Goal: Task Accomplishment & Management: Complete application form

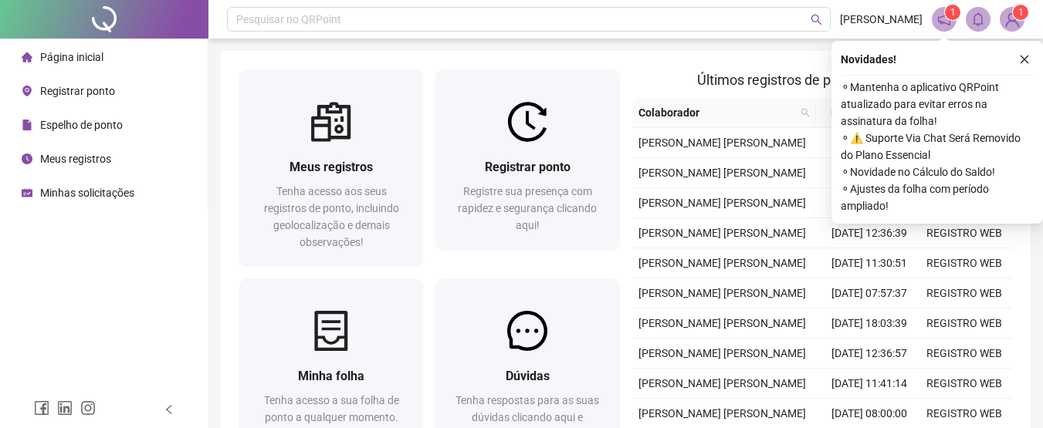
click at [84, 92] on span "Registrar ponto" at bounding box center [77, 91] width 75 height 12
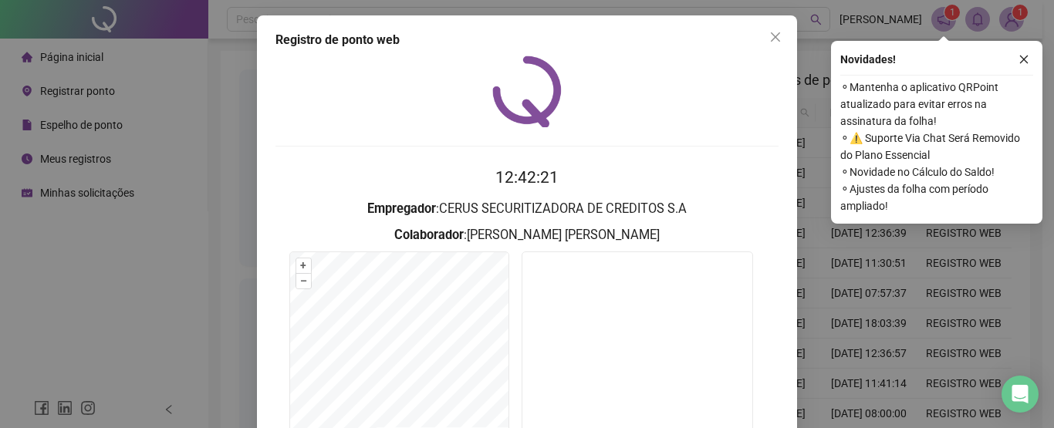
click at [82, 161] on div "Registro [PERSON_NAME] web 12:42:21 Empregador : CERUS SECURITIZADORA DE CREDIT…" at bounding box center [527, 214] width 1054 height 428
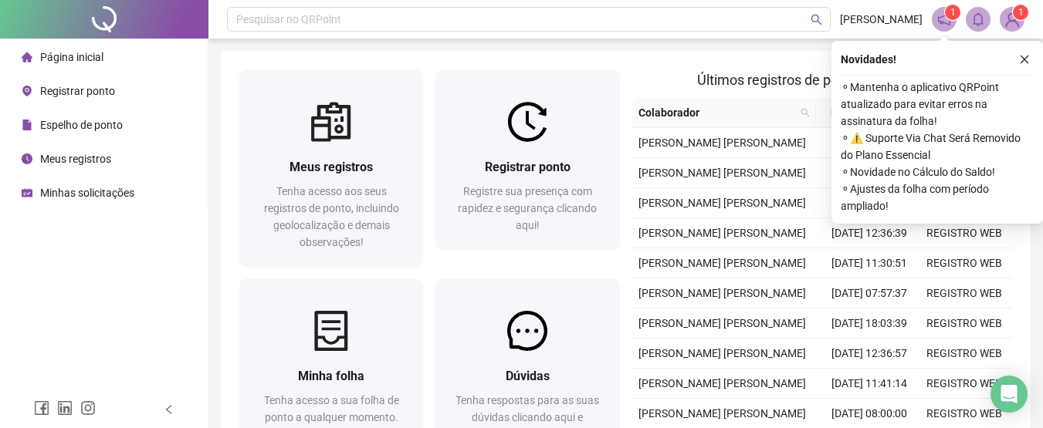
click at [82, 160] on span "Meus registros" at bounding box center [75, 159] width 71 height 12
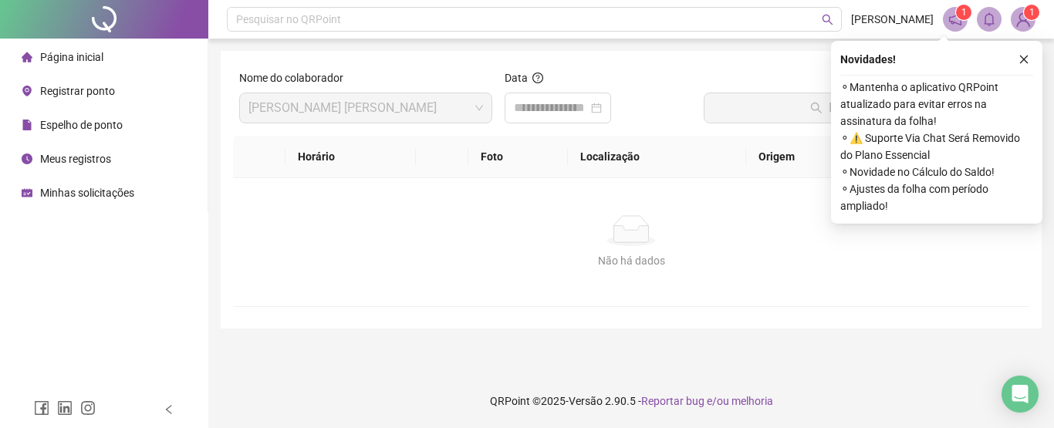
click at [81, 198] on span "Minhas solicitações" at bounding box center [87, 193] width 94 height 12
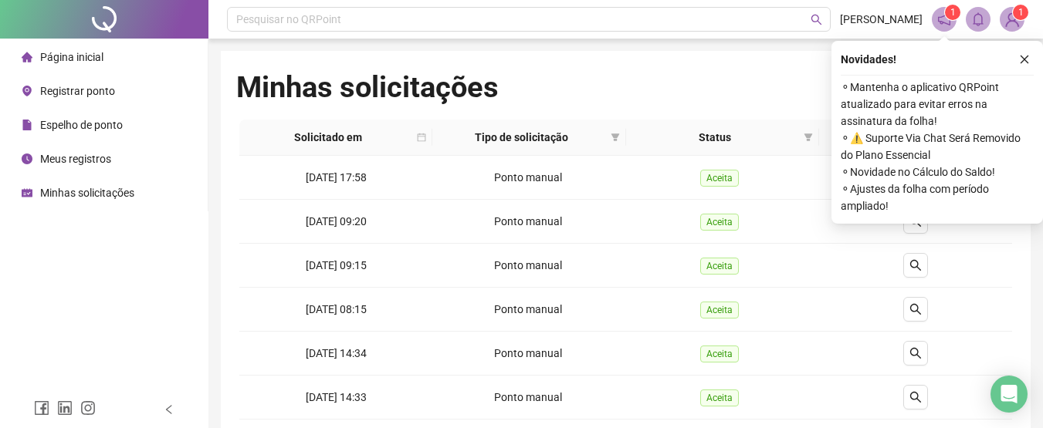
click at [77, 59] on span "Página inicial" at bounding box center [71, 57] width 63 height 12
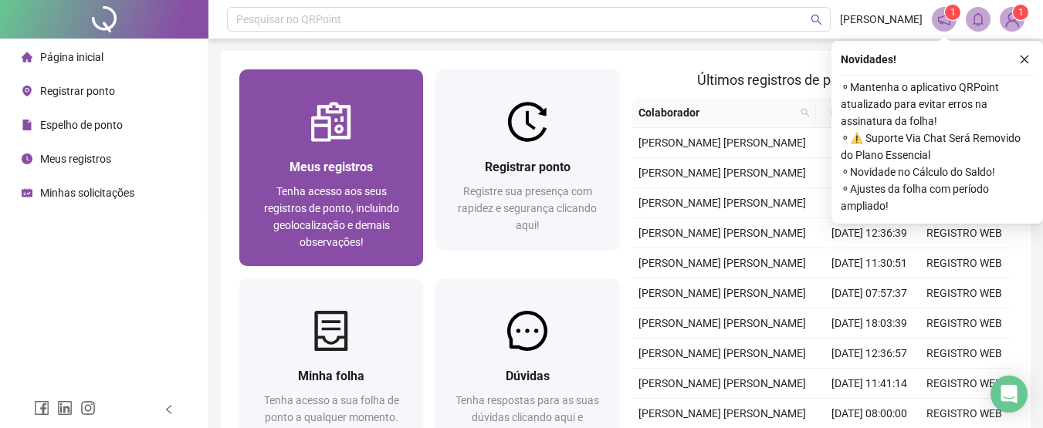
click at [381, 201] on span "Tenha acesso aos seus registros de ponto, incluindo geolocalização e demais obs…" at bounding box center [331, 216] width 135 height 63
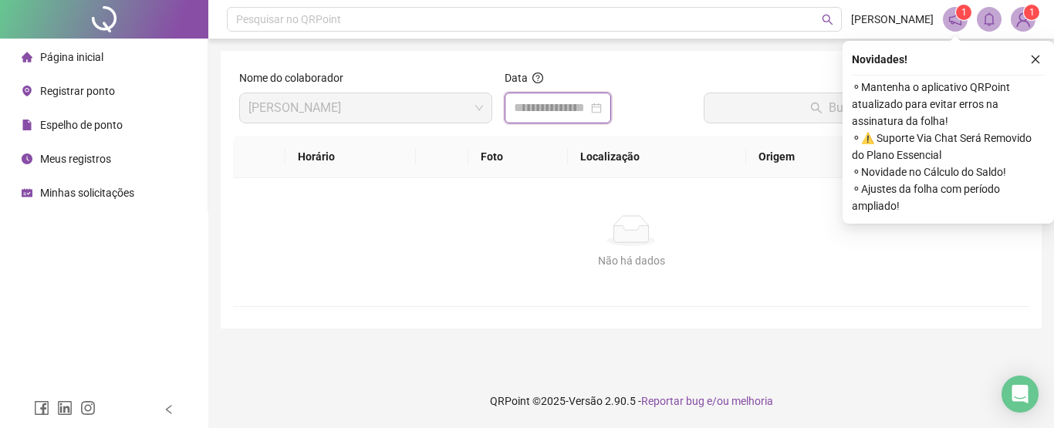
click at [529, 107] on input at bounding box center [551, 108] width 74 height 19
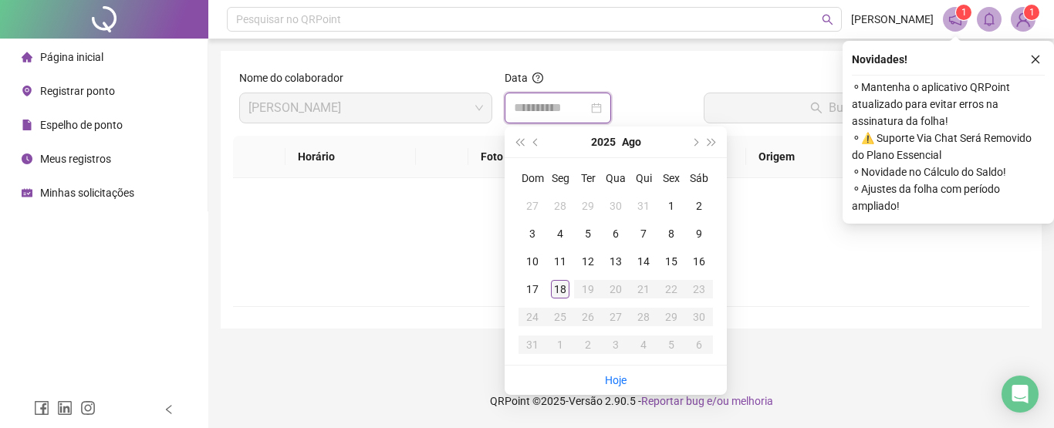
type input "**********"
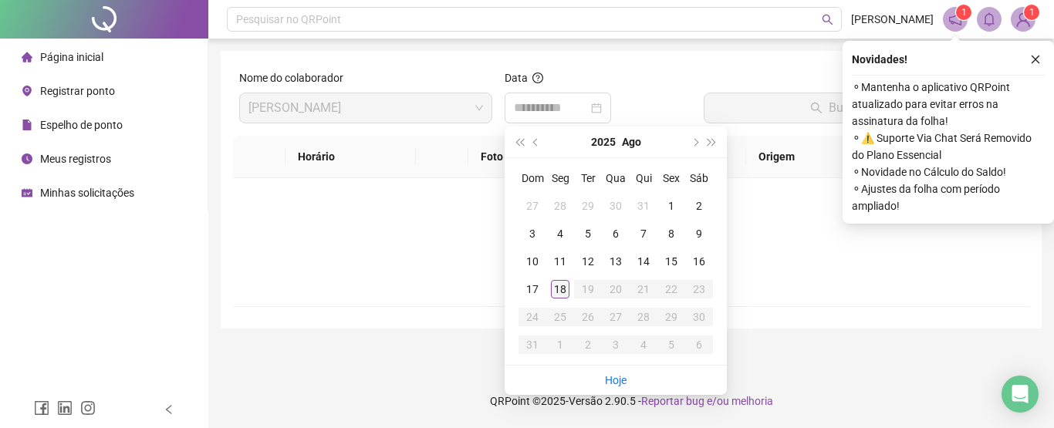
click at [566, 292] on div "18" at bounding box center [560, 289] width 19 height 19
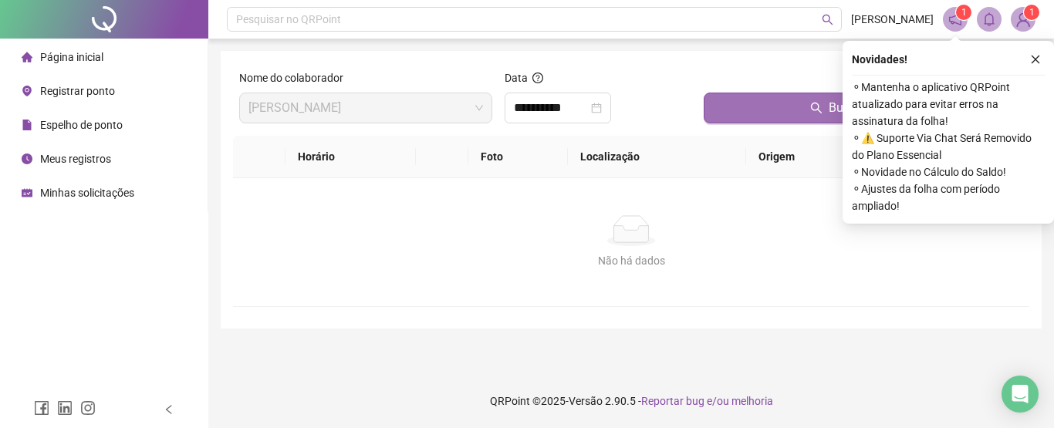
click at [820, 102] on icon "search" at bounding box center [816, 108] width 12 height 12
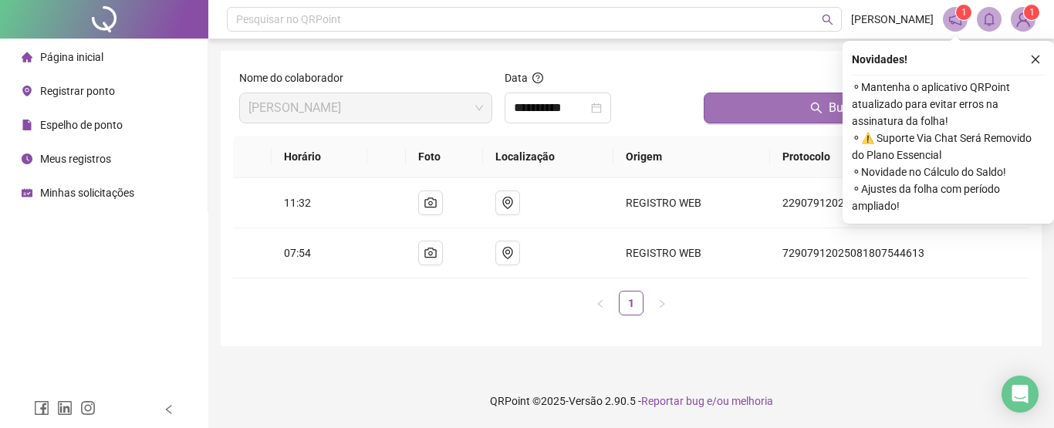
click at [69, 87] on span "Registrar ponto" at bounding box center [77, 91] width 75 height 12
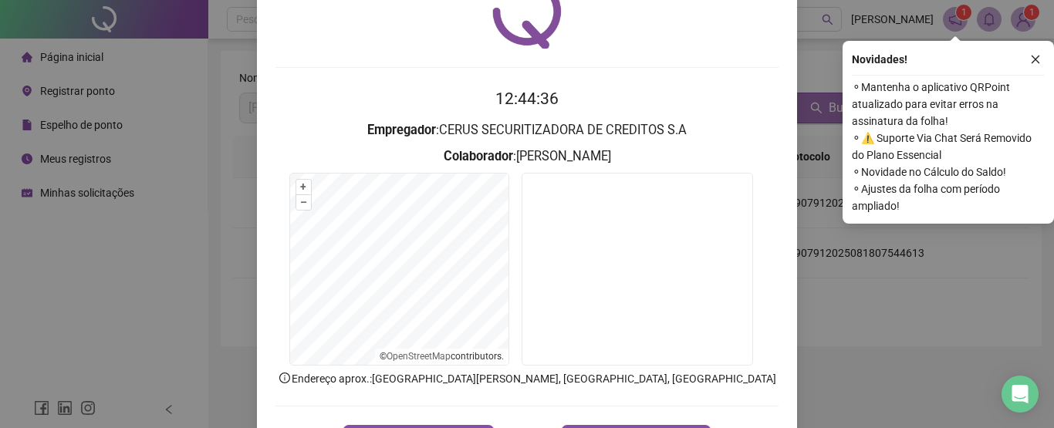
scroll to position [140, 0]
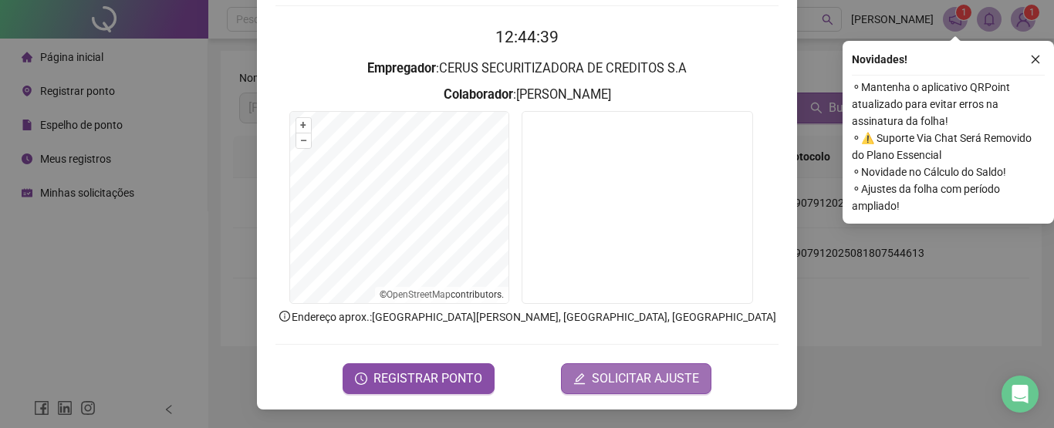
click at [606, 380] on span "SOLICITAR AJUSTE" at bounding box center [645, 379] width 107 height 19
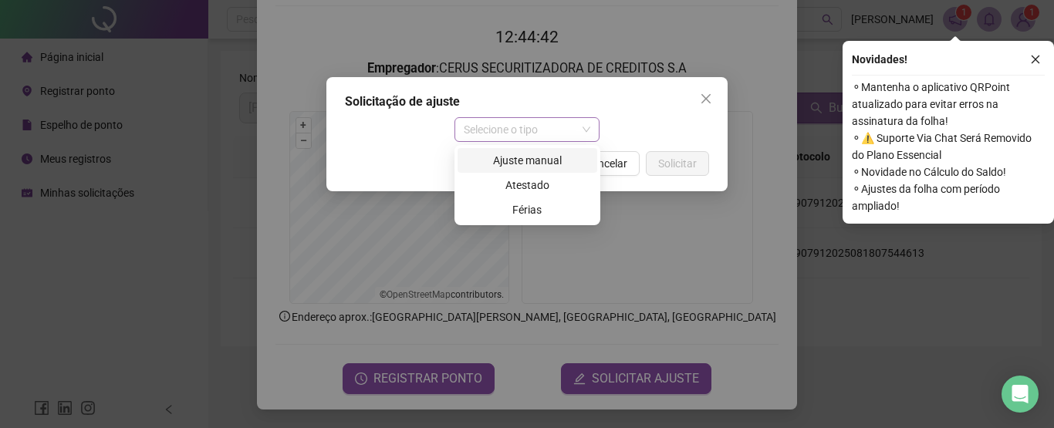
click at [501, 128] on span "Selecione o tipo" at bounding box center [527, 129] width 127 height 23
click at [537, 158] on div "Ajuste manual" at bounding box center [527, 160] width 121 height 17
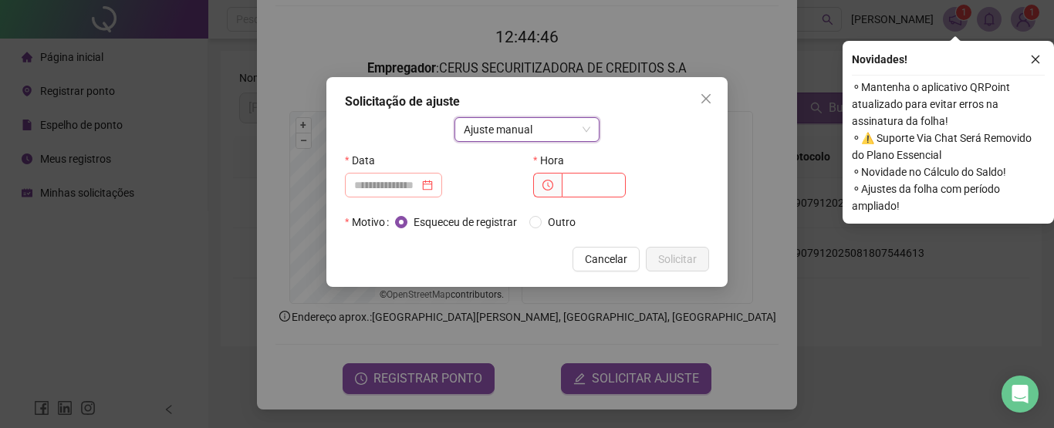
click at [433, 188] on div at bounding box center [393, 185] width 79 height 17
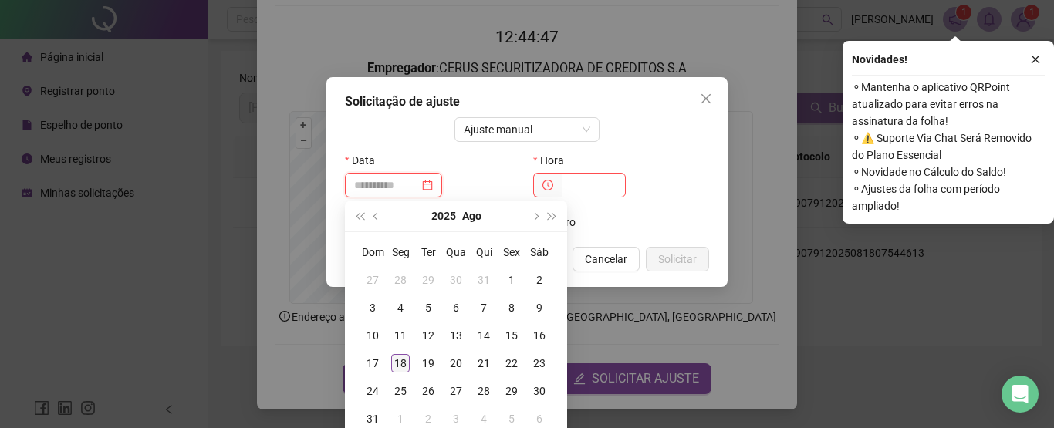
type input "**********"
click at [399, 365] on div "18" at bounding box center [400, 363] width 19 height 19
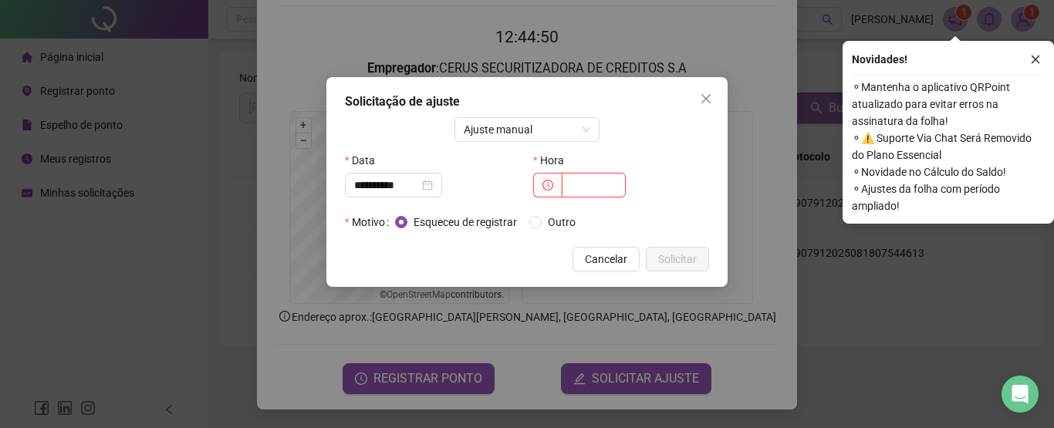
click at [587, 186] on input "text" at bounding box center [594, 185] width 64 height 25
type input "*****"
drag, startPoint x: 671, startPoint y: 259, endPoint x: 488, endPoint y: 264, distance: 183.0
click at [488, 264] on div "Cancelar Solicitar" at bounding box center [527, 259] width 364 height 25
click at [663, 258] on span "Solicitar" at bounding box center [677, 259] width 39 height 17
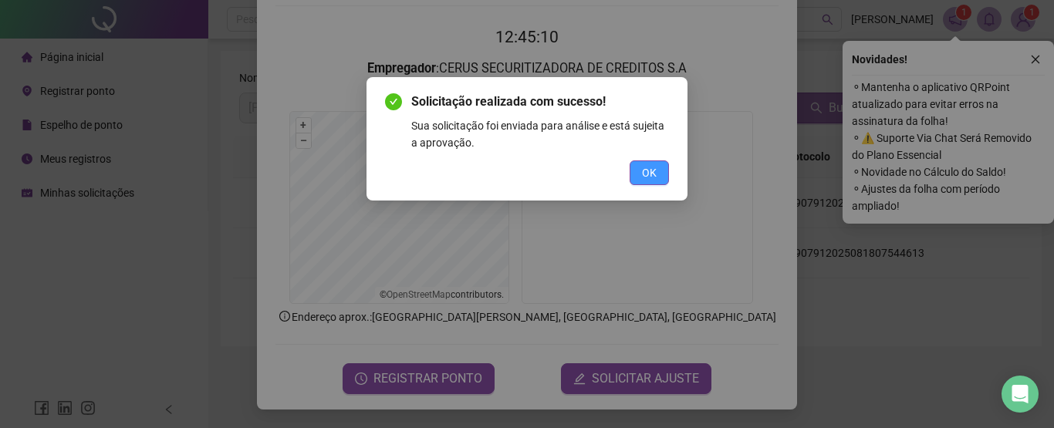
click at [643, 167] on span "OK" at bounding box center [649, 172] width 15 height 17
